Goal: Contribute content: Add original content to the website for others to see

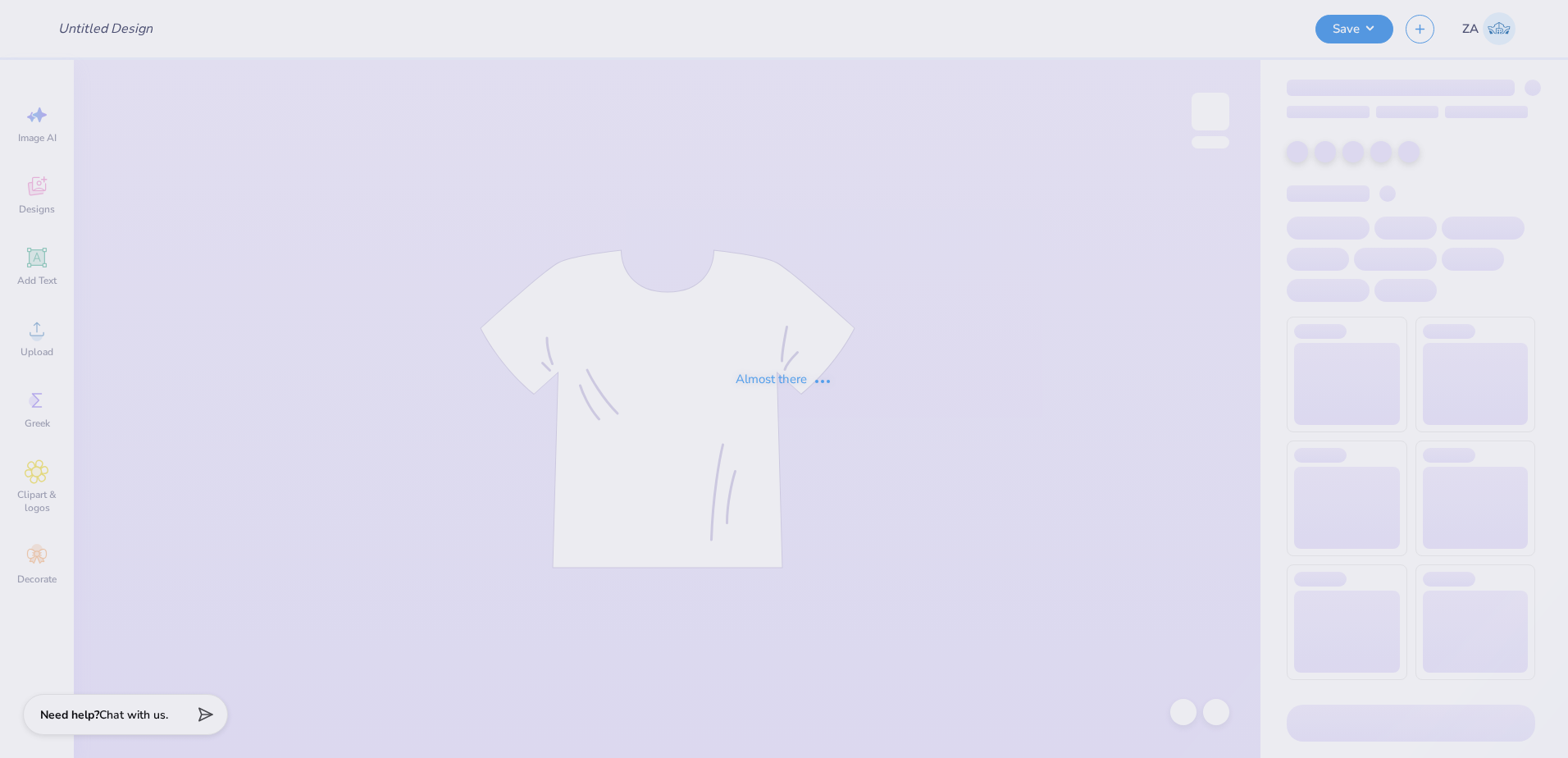
type input "Fall Drop"
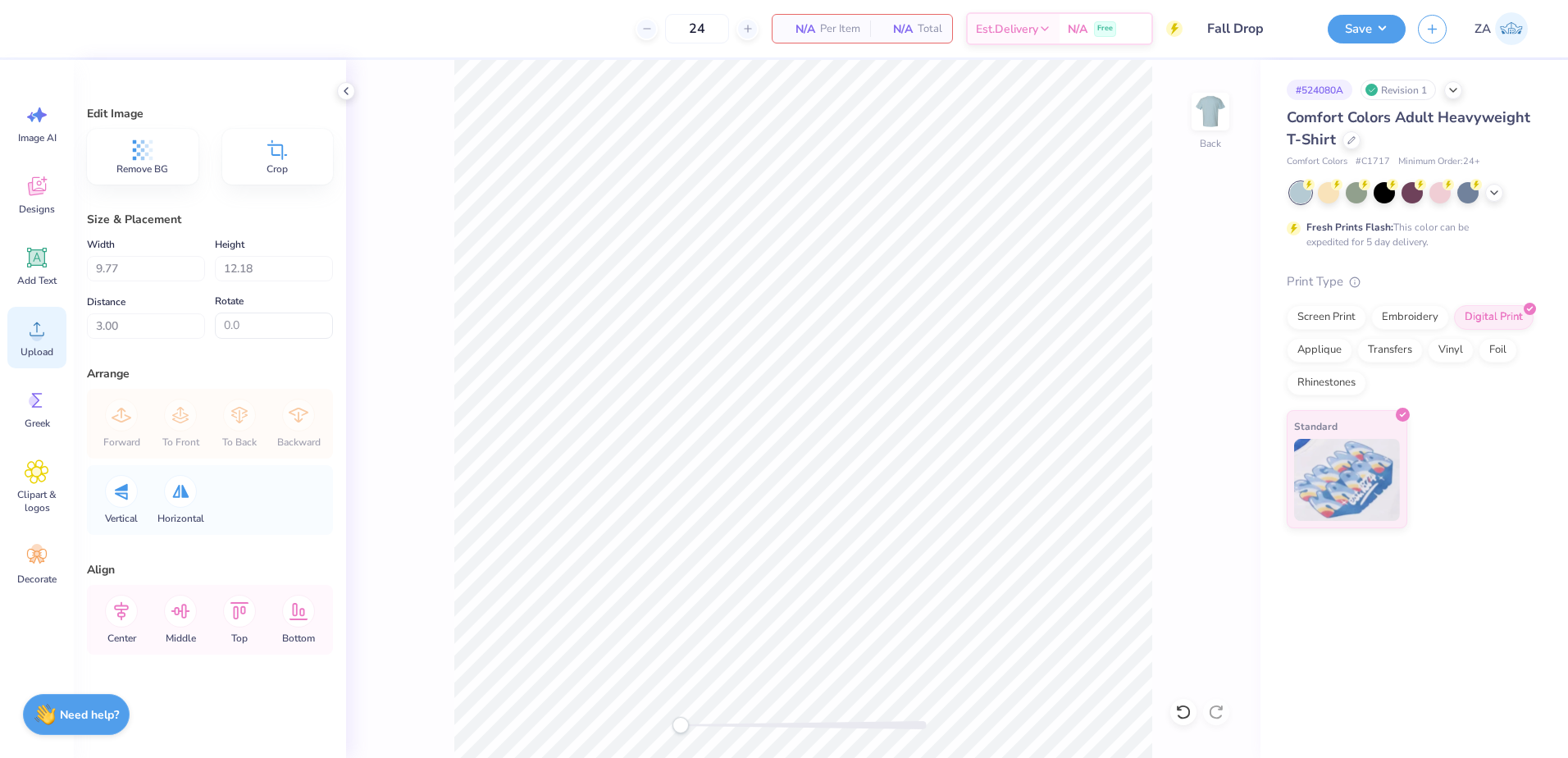
click at [42, 344] on div "Upload" at bounding box center [37, 337] width 59 height 61
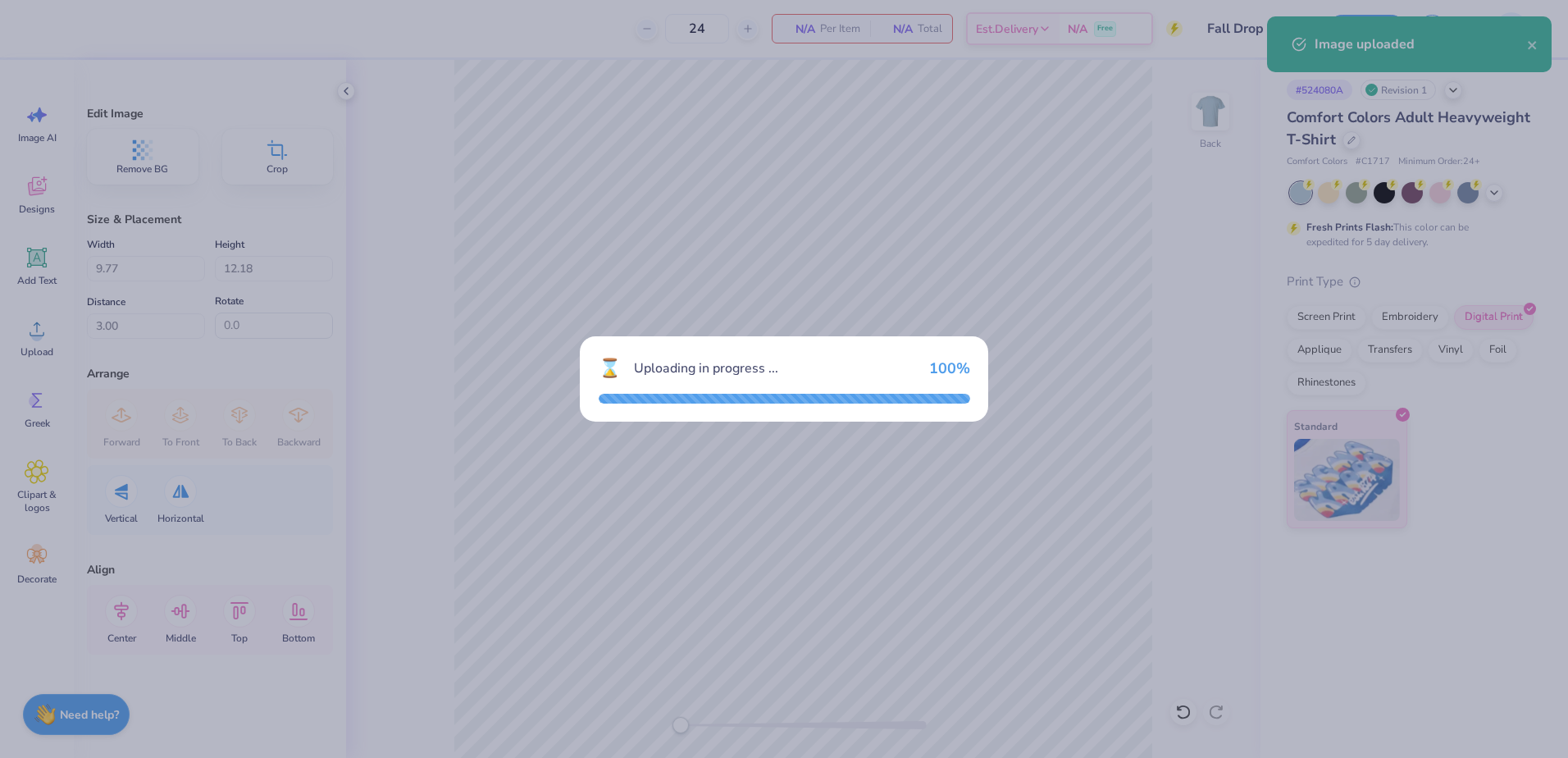
type input "4.18"
type input "5.21"
type input "9.90"
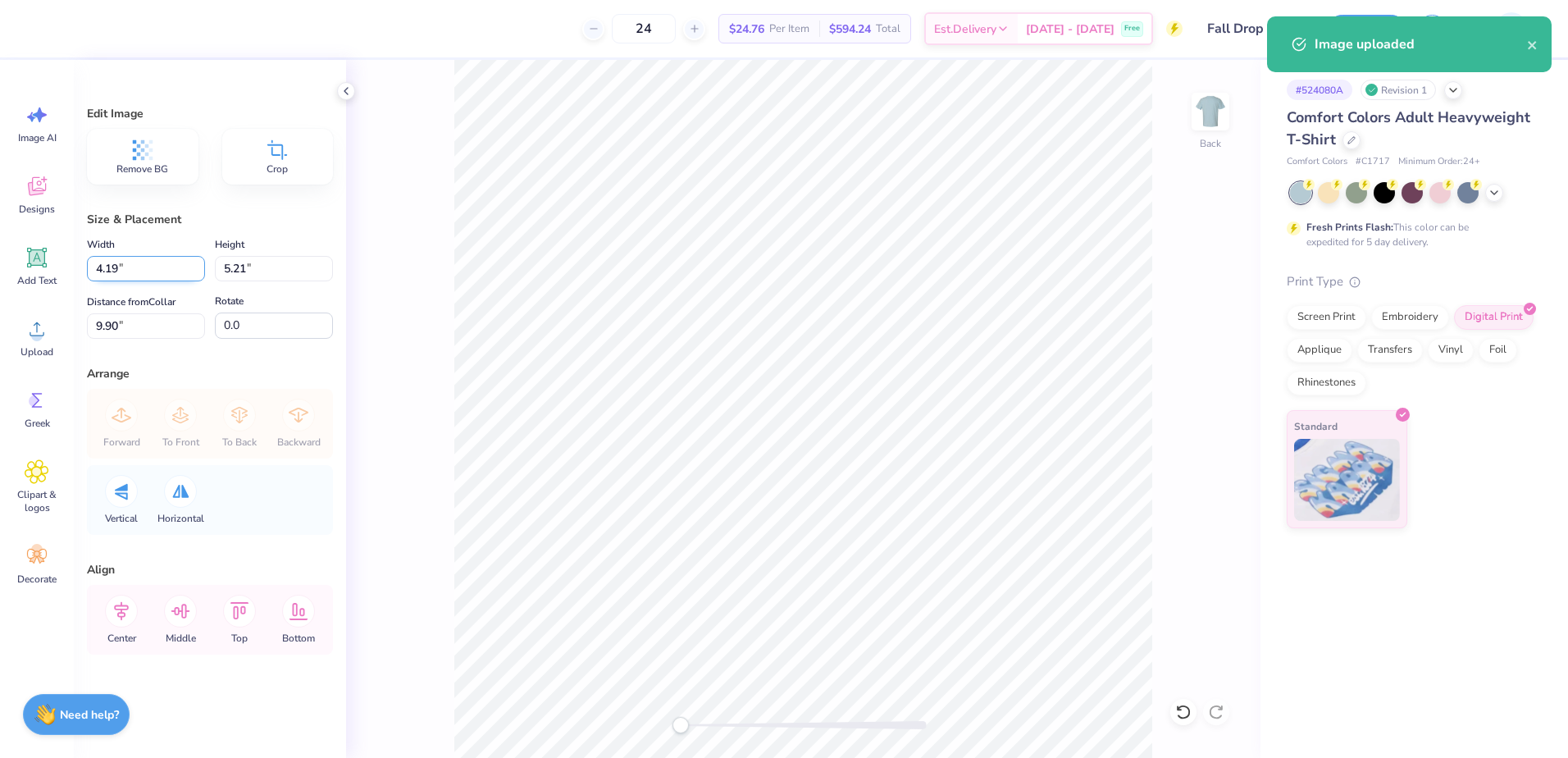
click at [192, 266] on input "4.19" at bounding box center [146, 268] width 119 height 25
type input "4"
type input "7"
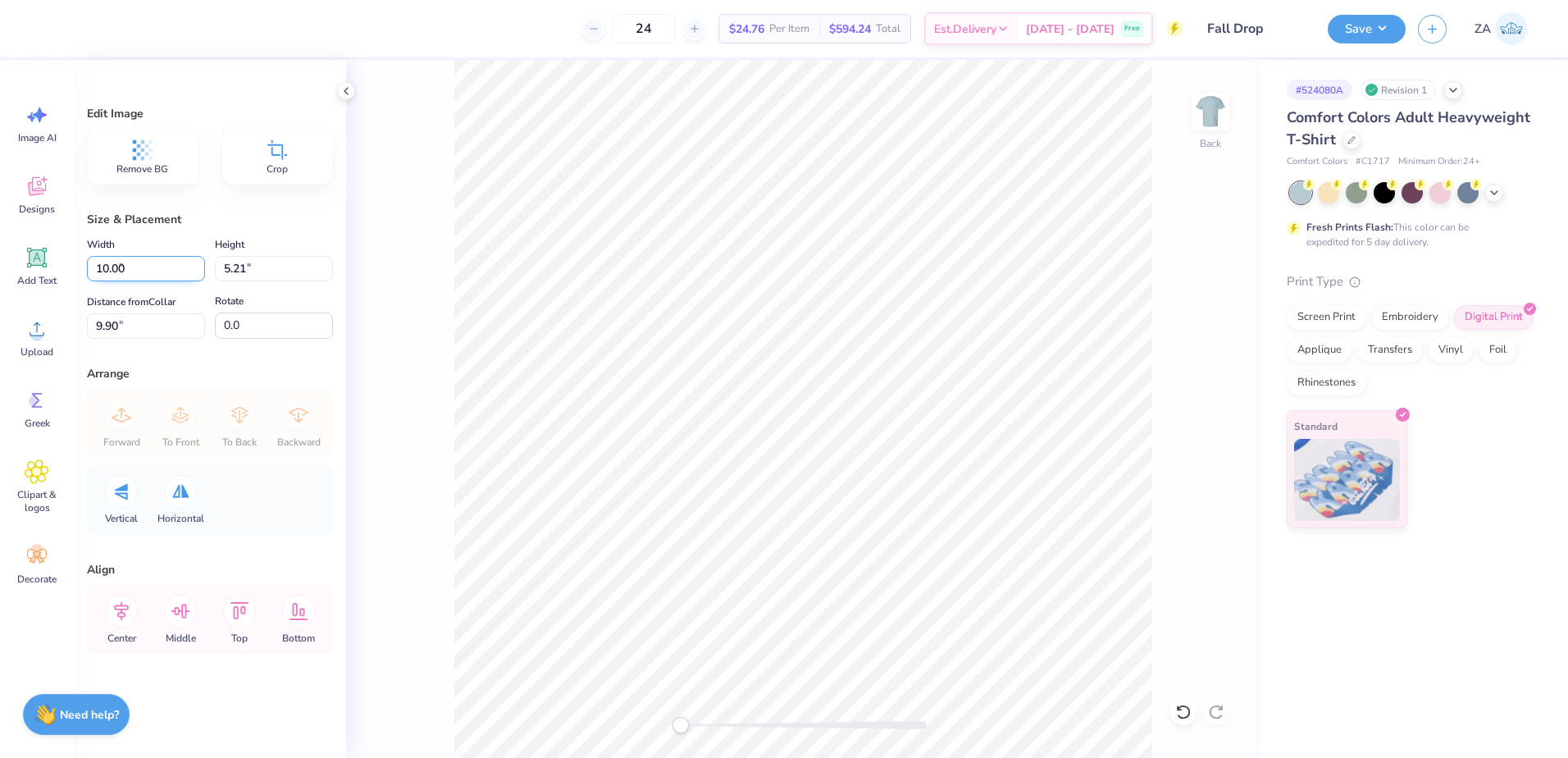
type input "10.00"
type input "12.47"
click at [195, 327] on input "6.26" at bounding box center [146, 326] width 119 height 25
type input "6"
type input "3.00"
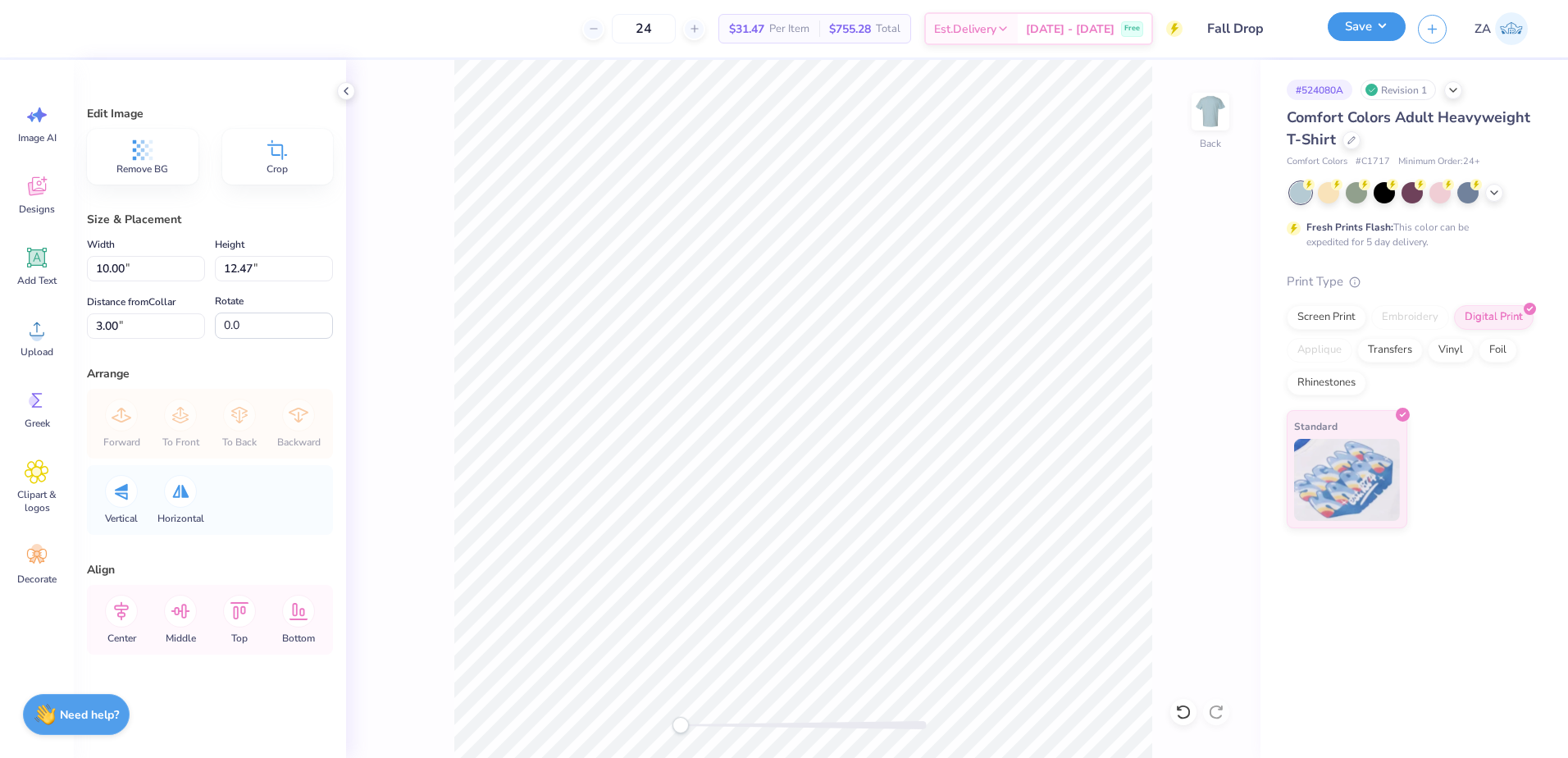
click at [1359, 22] on button "Save" at bounding box center [1367, 27] width 78 height 29
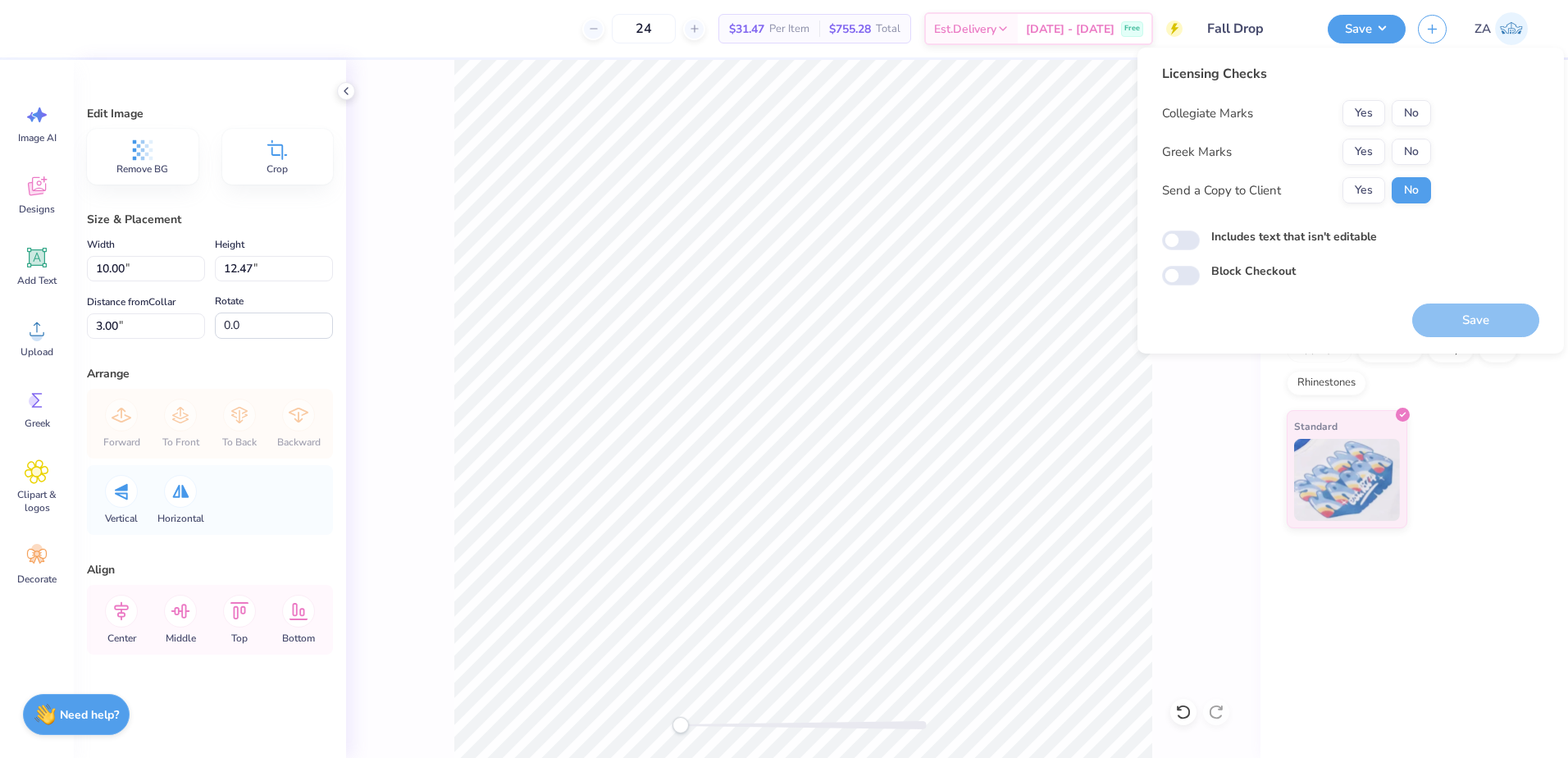
click at [1342, 113] on div "Collegiate Marks Yes No" at bounding box center [1297, 113] width 269 height 26
click at [1353, 132] on div "Collegiate Marks Yes No Greek Marks Yes No Send a Copy to Client Yes No" at bounding box center [1297, 152] width 269 height 103
click at [1361, 112] on button "Yes" at bounding box center [1364, 113] width 43 height 26
click at [1357, 145] on button "Yes" at bounding box center [1364, 152] width 43 height 26
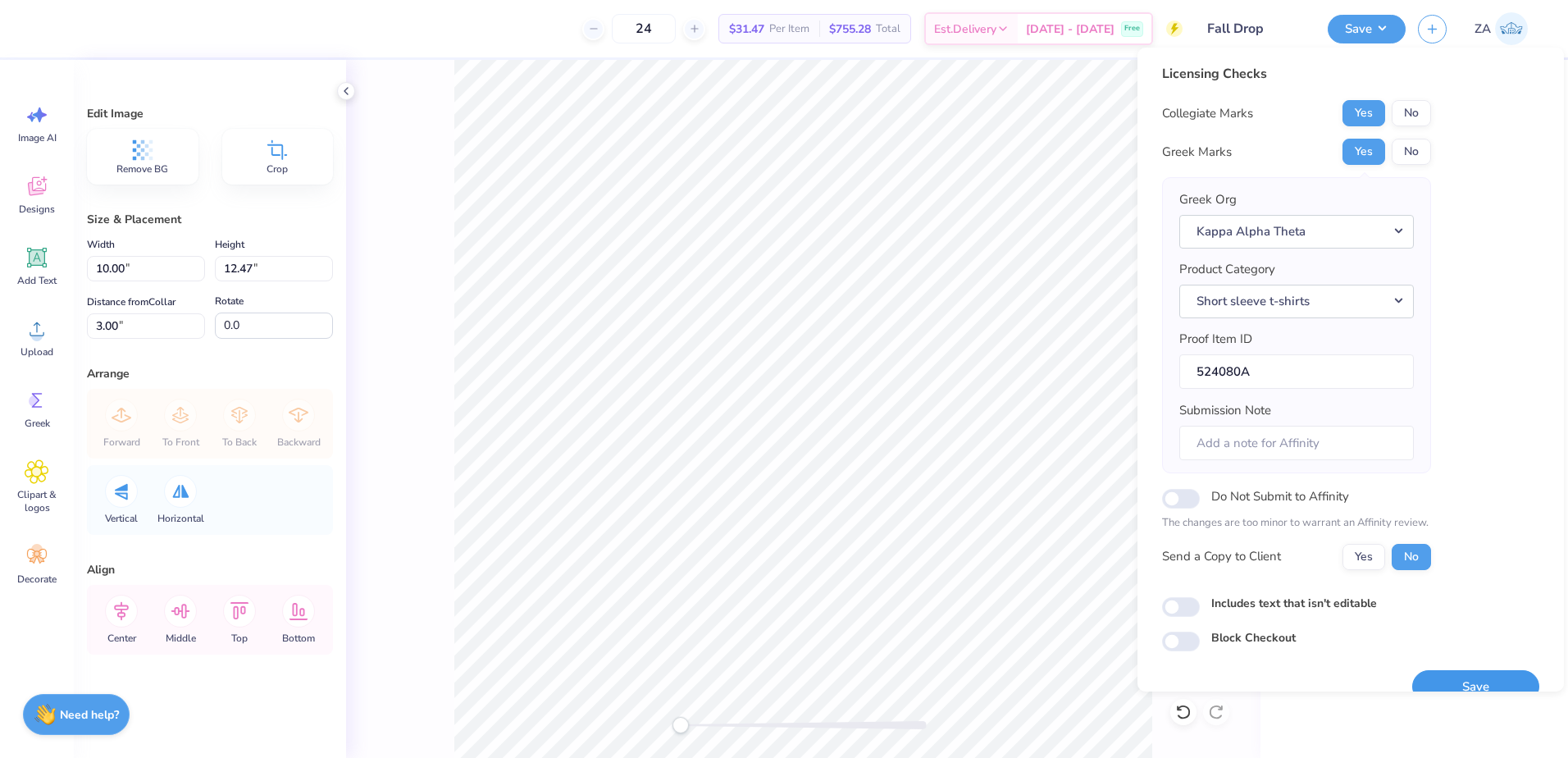
click at [1489, 672] on button "Save" at bounding box center [1476, 686] width 127 height 34
